Goal: Task Accomplishment & Management: Manage account settings

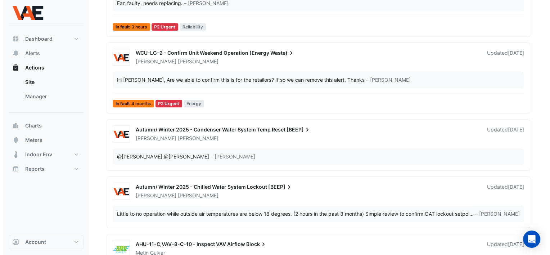
scroll to position [360, 0]
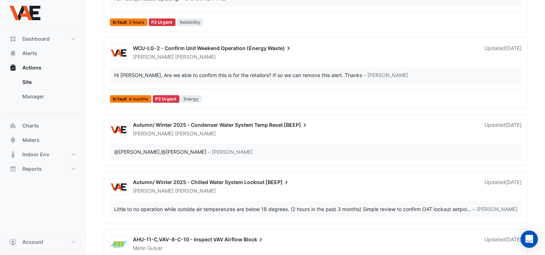
click at [147, 50] on div "WCU-LG-2 - Confirm Unit Weekend Operation (Energy Waste)" at bounding box center [304, 49] width 343 height 9
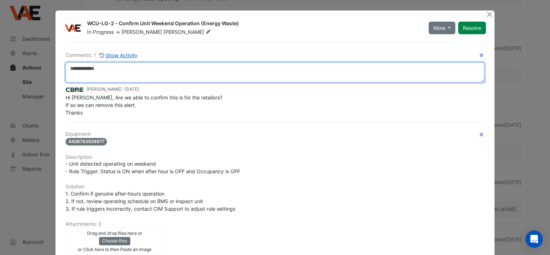
click at [76, 67] on textarea at bounding box center [275, 72] width 419 height 20
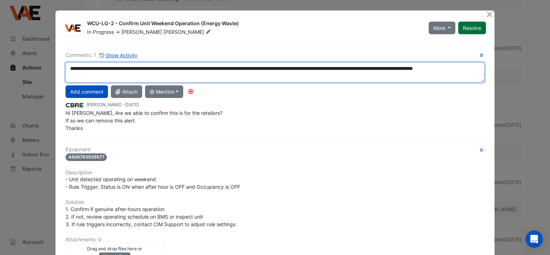
type textarea "**********"
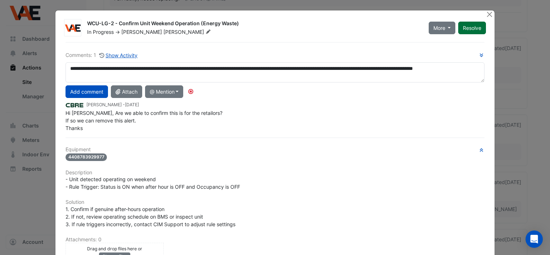
click at [466, 27] on button "Resolve" at bounding box center [472, 28] width 28 height 13
click at [487, 10] on button "Close" at bounding box center [490, 14] width 8 height 8
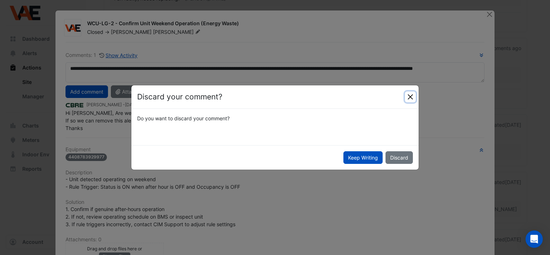
click at [408, 98] on button "Close" at bounding box center [410, 96] width 11 height 11
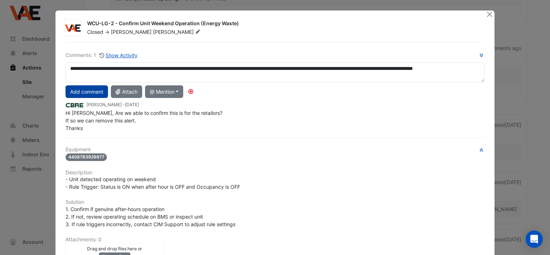
click at [84, 88] on button "Add comment" at bounding box center [87, 91] width 42 height 13
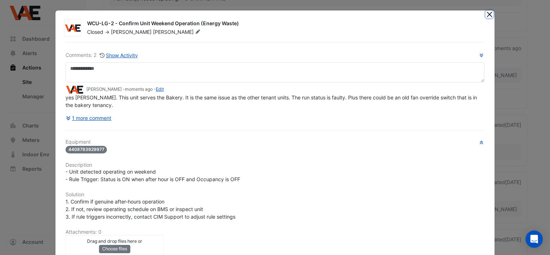
click at [488, 13] on button "Close" at bounding box center [490, 14] width 8 height 8
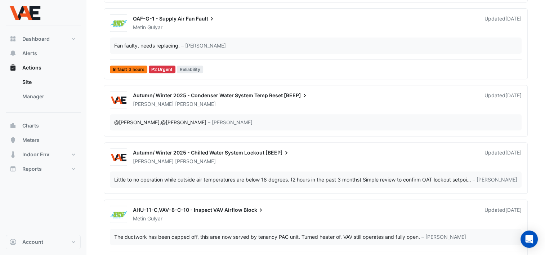
scroll to position [305, 0]
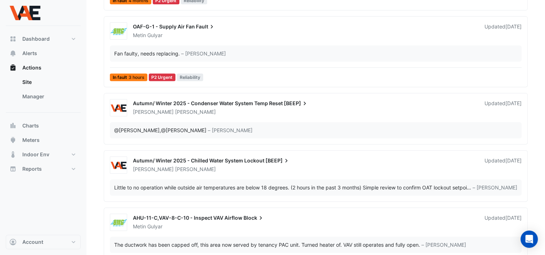
click at [153, 103] on span "Autumn/ Winter 2025 - Condenser Water System Temp Reset" at bounding box center [208, 103] width 150 height 6
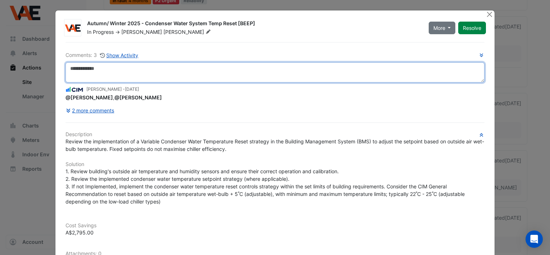
click at [84, 68] on textarea at bounding box center [275, 72] width 419 height 20
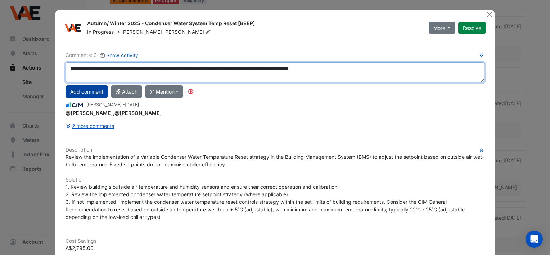
type textarea "**********"
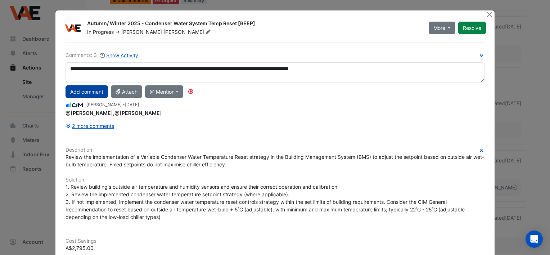
click at [88, 89] on button "Add comment" at bounding box center [87, 91] width 42 height 13
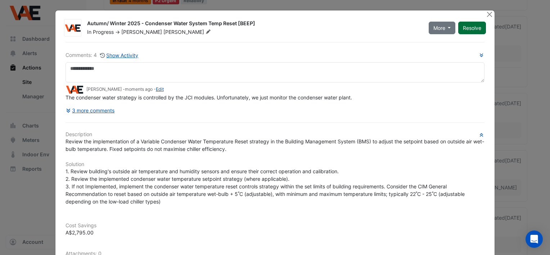
click at [467, 25] on button "Resolve" at bounding box center [472, 28] width 28 height 13
click at [489, 14] on button "Close" at bounding box center [490, 14] width 8 height 8
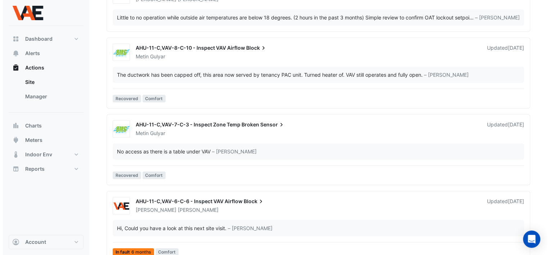
scroll to position [429, 0]
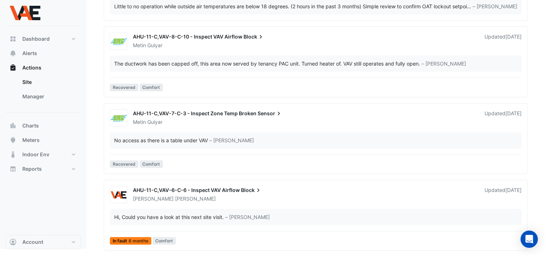
click at [158, 193] on div "AHU-11-C,VAV-6-C-6 - Inspect VAV Airflow Block" at bounding box center [304, 191] width 343 height 9
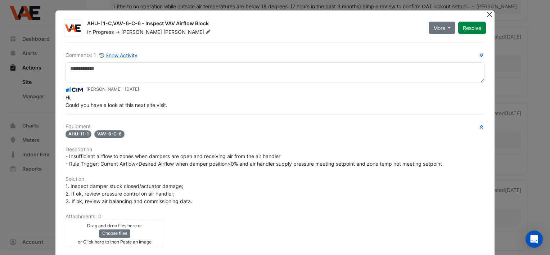
click at [487, 12] on button "Close" at bounding box center [490, 14] width 8 height 8
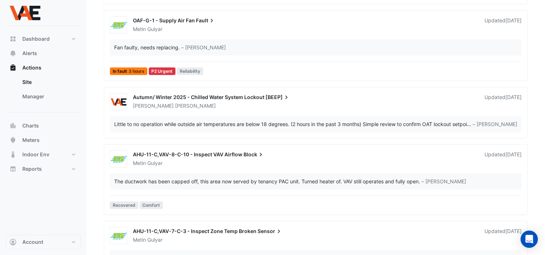
scroll to position [324, 0]
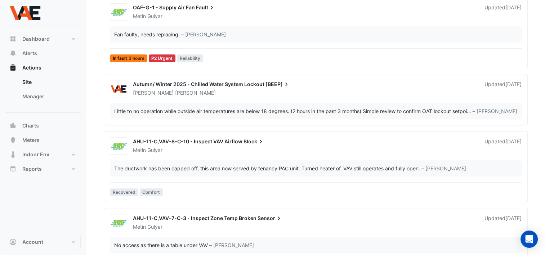
click at [158, 82] on span "Autumn/ Winter 2025 - Chilled Water System Lockout" at bounding box center [198, 84] width 131 height 6
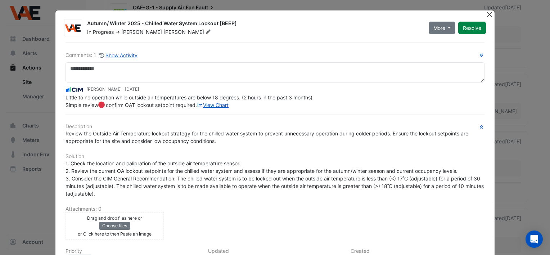
click at [487, 15] on button "Close" at bounding box center [490, 14] width 8 height 8
